Goal: Entertainment & Leisure: Consume media (video, audio)

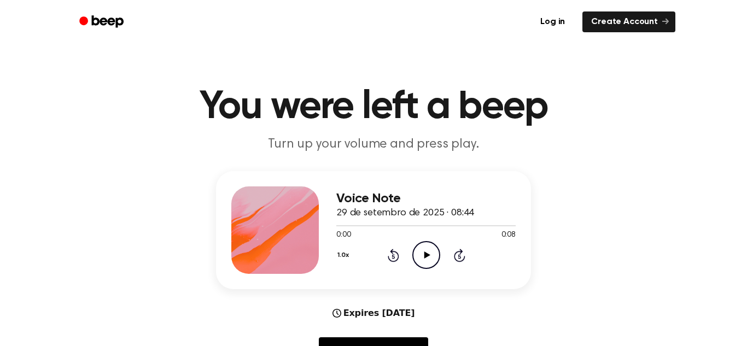
click at [431, 260] on icon "Play Audio" at bounding box center [426, 255] width 28 height 28
click at [425, 254] on icon "Pause Audio" at bounding box center [426, 255] width 28 height 28
click at [425, 254] on icon at bounding box center [427, 254] width 6 height 7
click at [424, 254] on icon at bounding box center [427, 254] width 6 height 7
click at [431, 258] on icon "Pause Audio" at bounding box center [426, 255] width 28 height 28
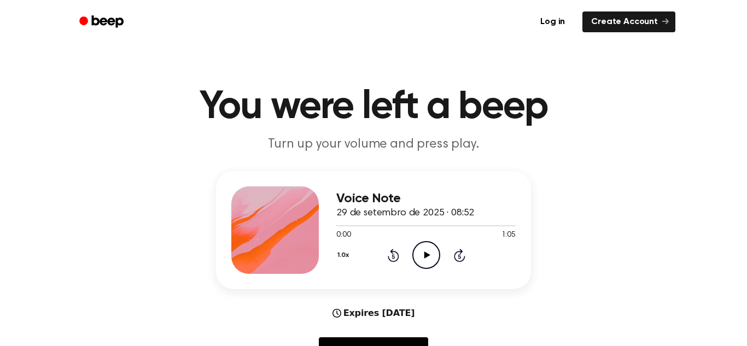
click at [435, 251] on icon "Play Audio" at bounding box center [426, 255] width 28 height 28
click at [425, 253] on icon "Pause Audio" at bounding box center [426, 255] width 28 height 28
